Goal: Information Seeking & Learning: Check status

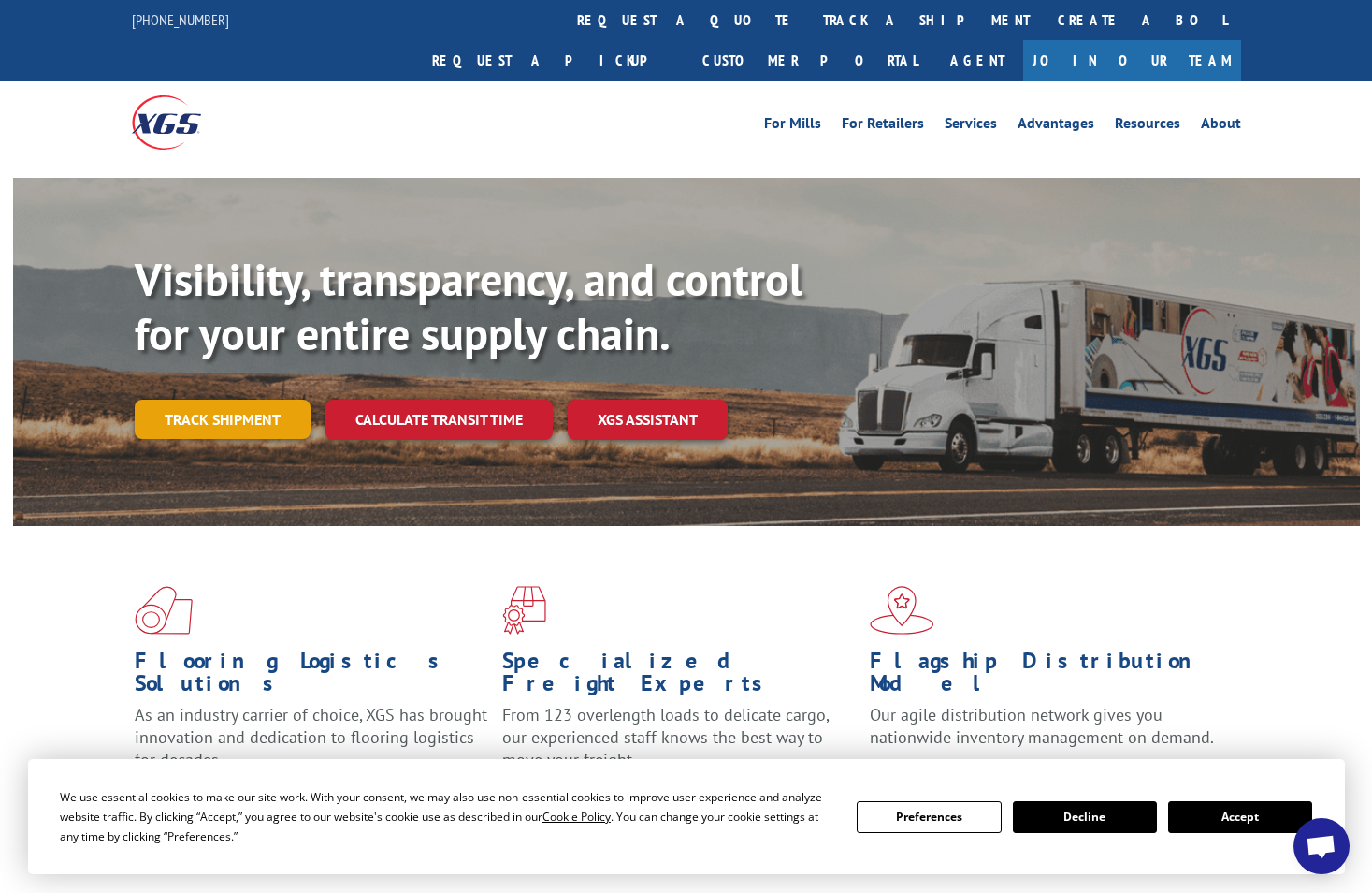
click at [253, 400] on link "Track shipment" at bounding box center [223, 419] width 176 height 39
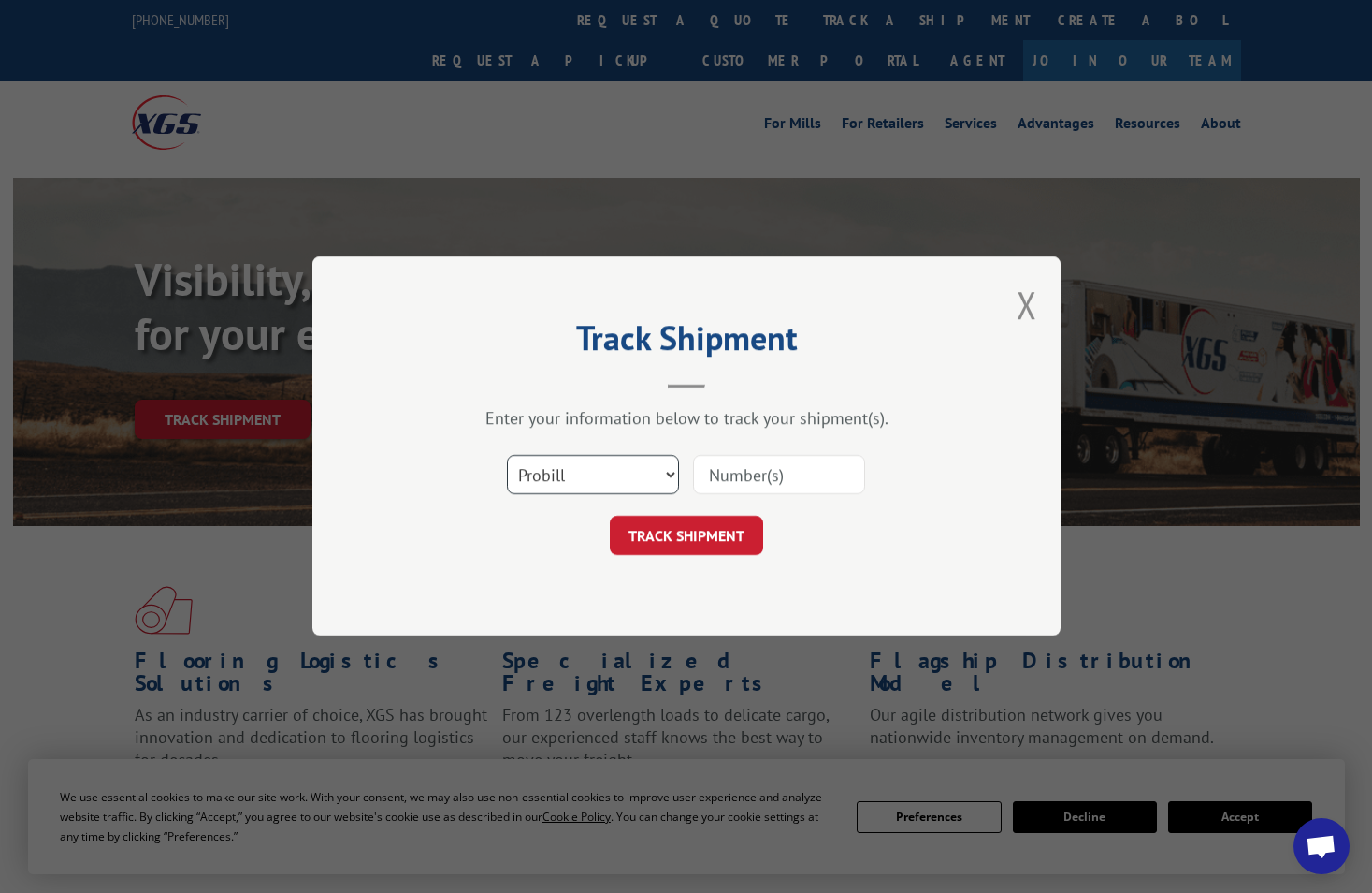
click at [654, 478] on select "Select category... Probill BOL PO" at bounding box center [593, 476] width 172 height 39
select select "bol"
click at [507, 456] on select "Select category... Probill BOL PO" at bounding box center [593, 476] width 172 height 39
click at [759, 482] on input at bounding box center [779, 476] width 172 height 39
type input "2836577"
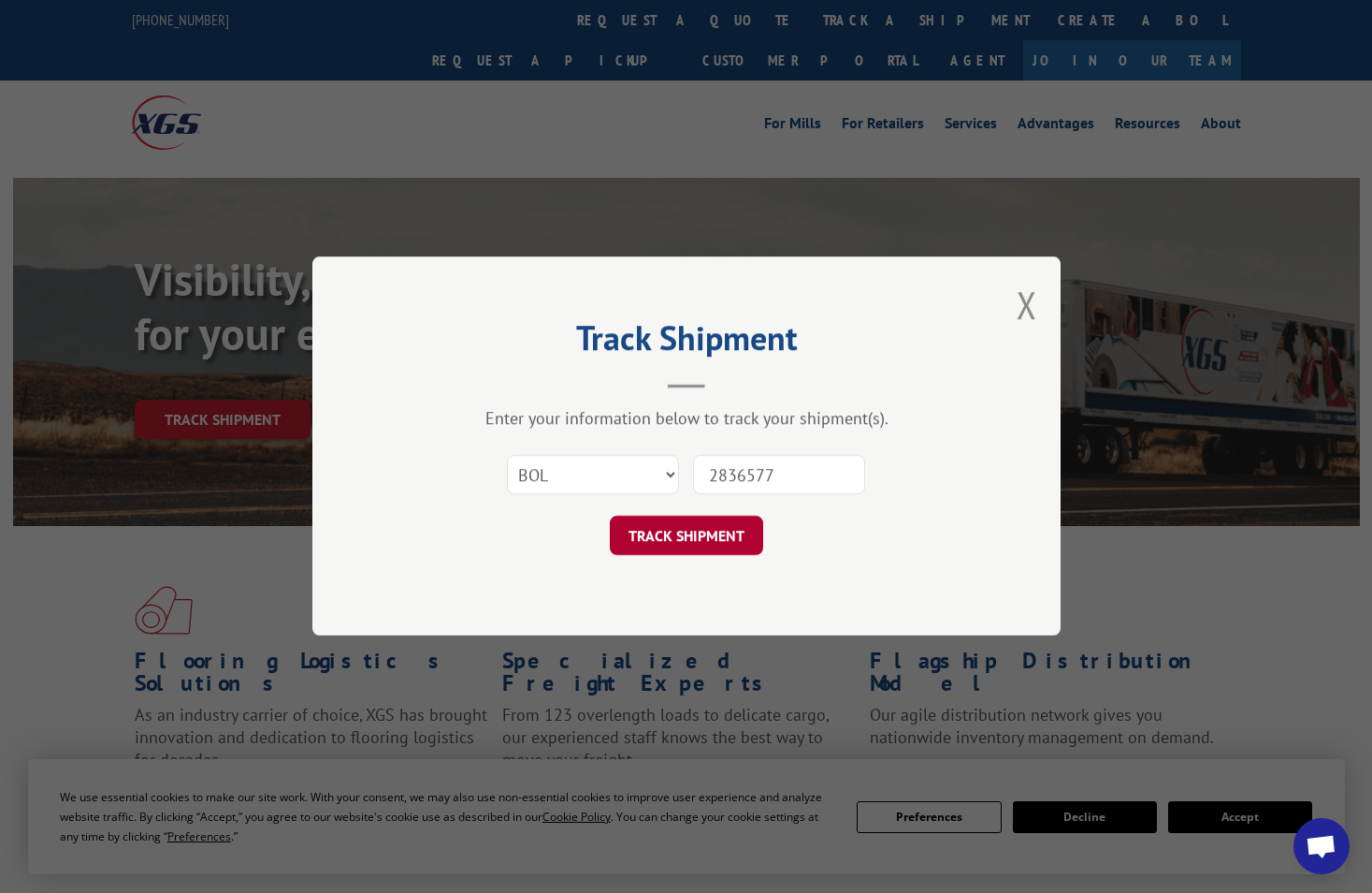
click at [735, 525] on button "TRACK SHIPMENT" at bounding box center [686, 536] width 154 height 39
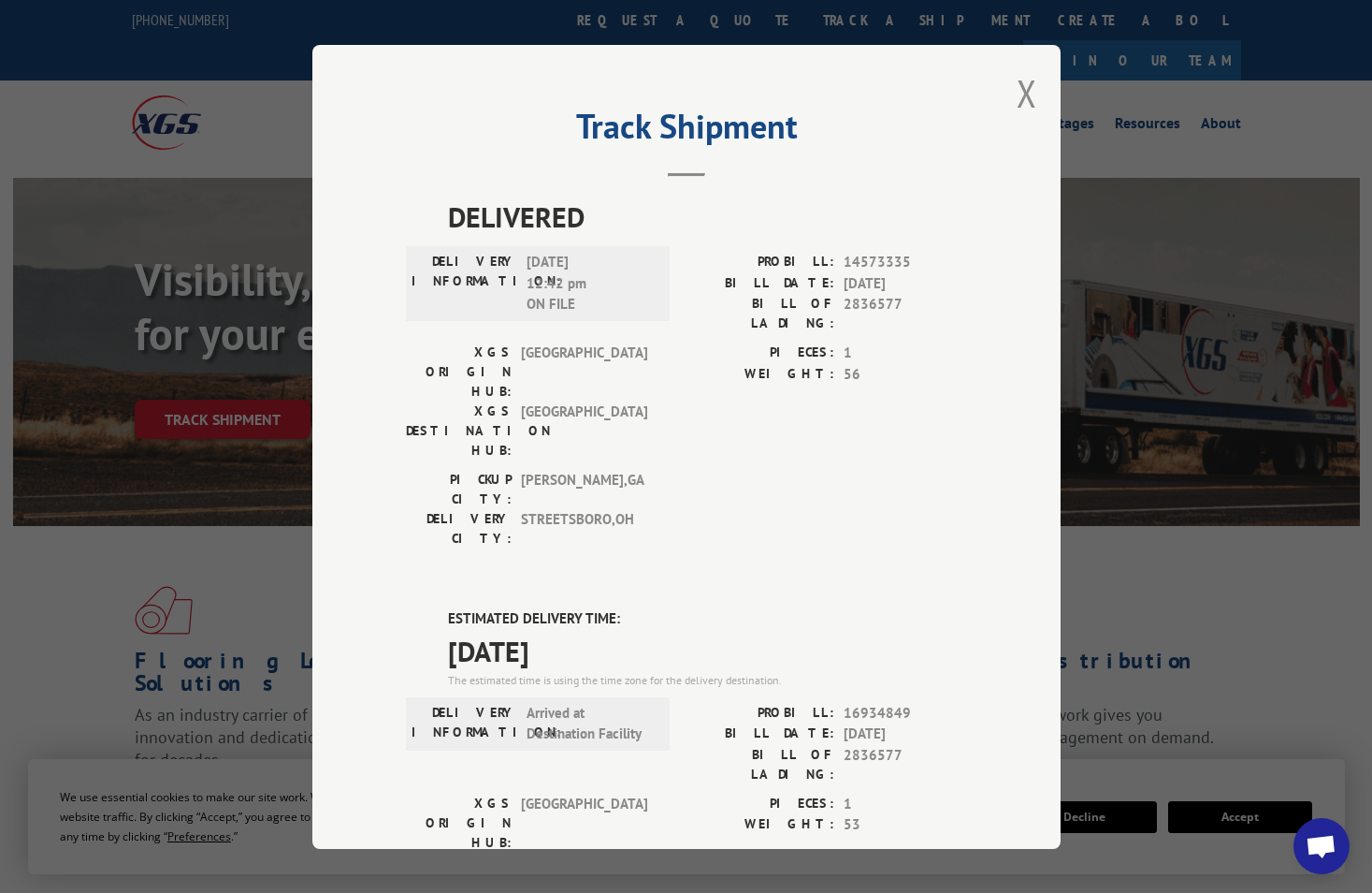
click at [1017, 100] on button "Close modal" at bounding box center [1027, 93] width 21 height 49
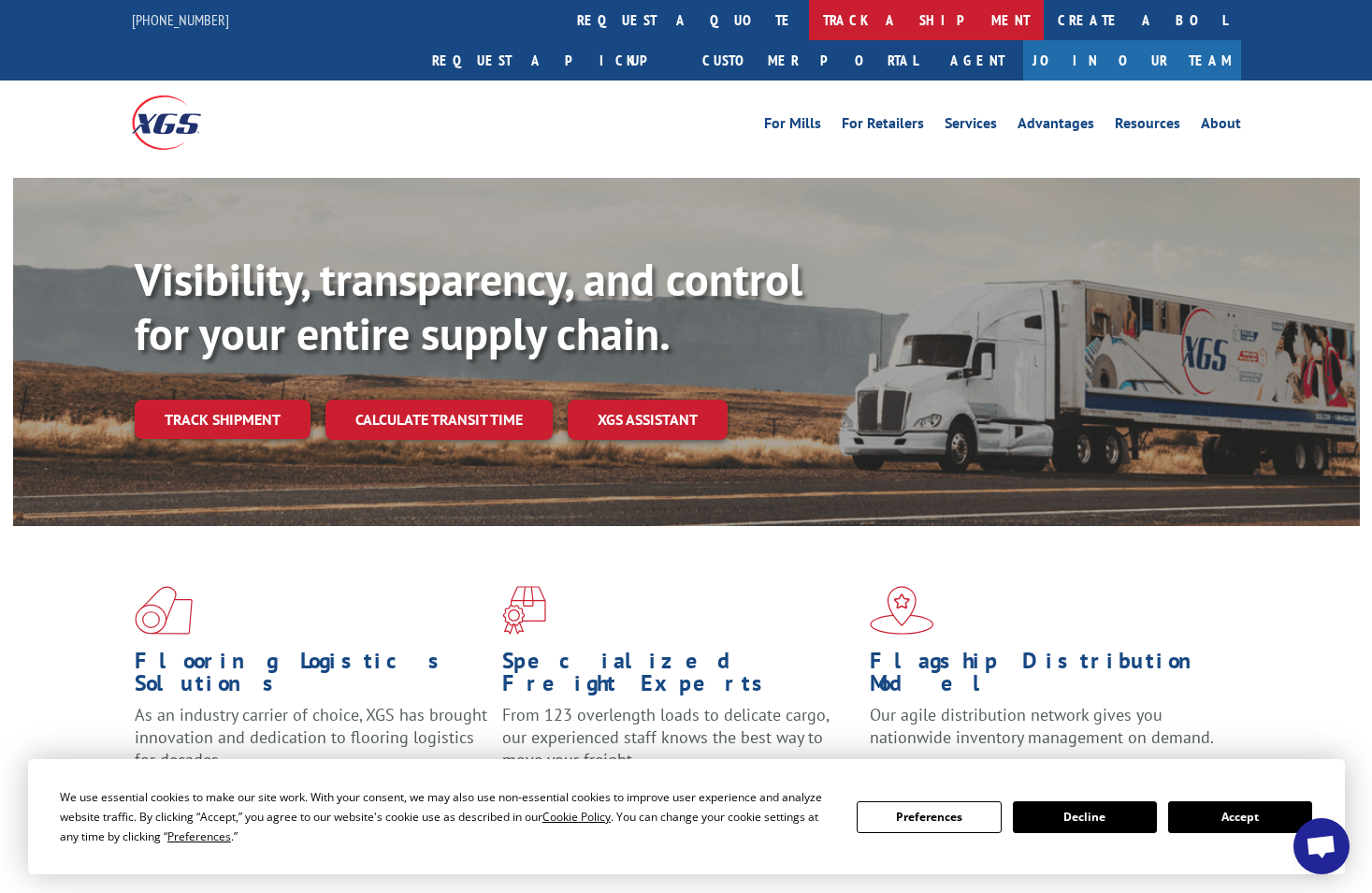
click at [809, 19] on link "track a shipment" at bounding box center [926, 20] width 235 height 40
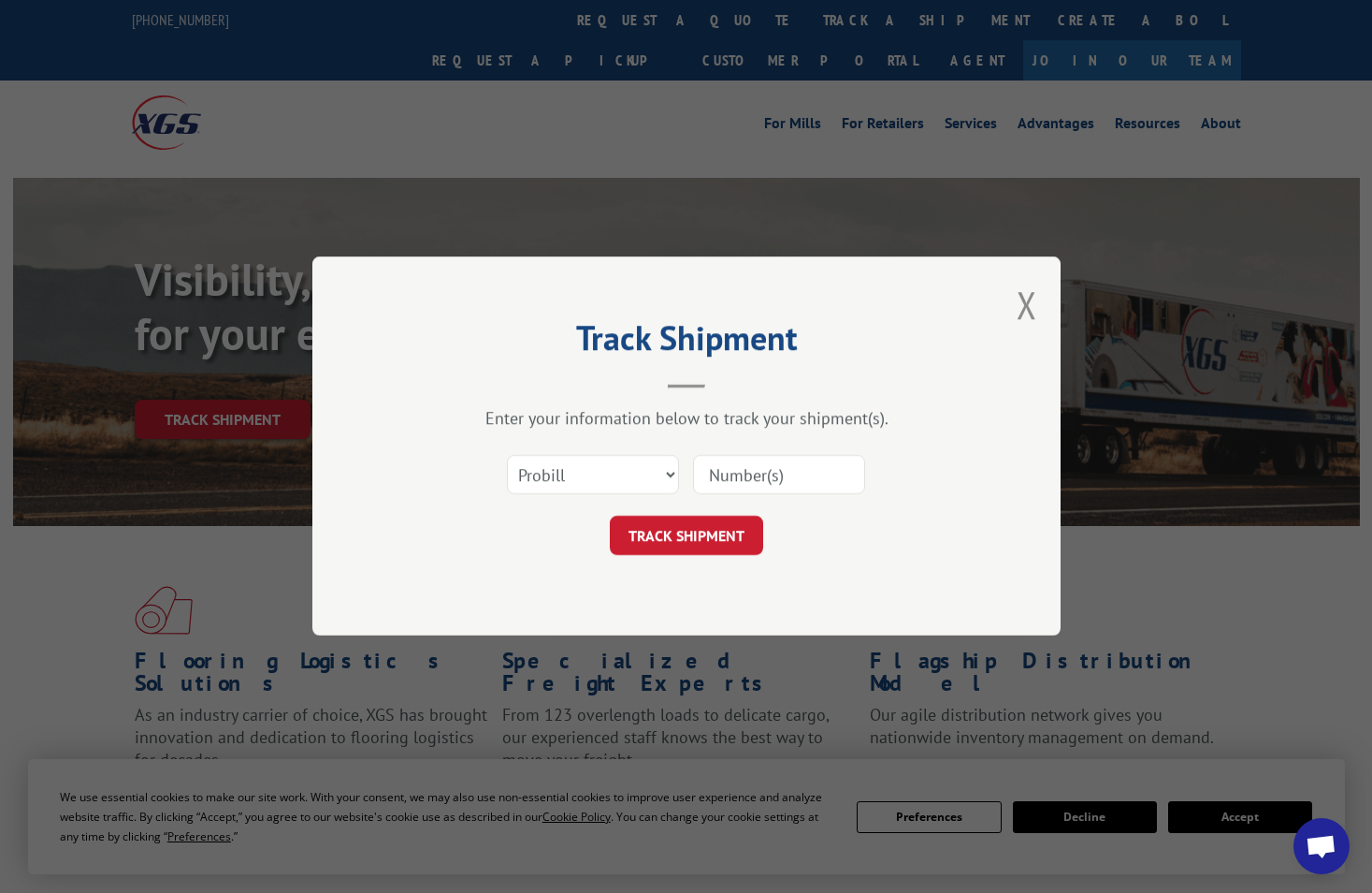
click at [755, 477] on input at bounding box center [779, 476] width 172 height 39
type input "16934849"
click at [730, 533] on button "TRACK SHIPMENT" at bounding box center [686, 536] width 154 height 39
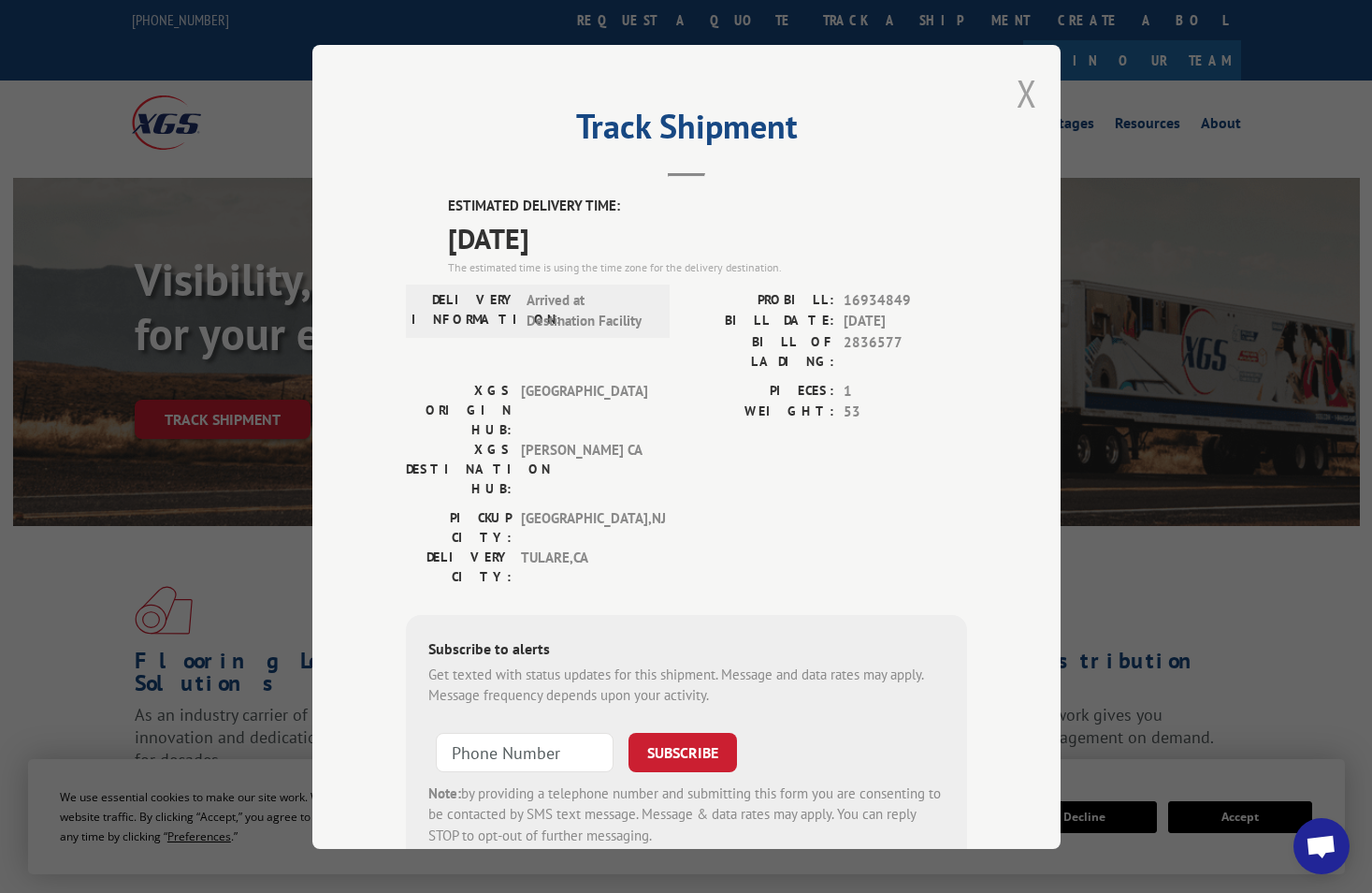
click at [1025, 94] on button "Close modal" at bounding box center [1027, 93] width 21 height 49
